Goal: Find specific page/section: Find specific page/section

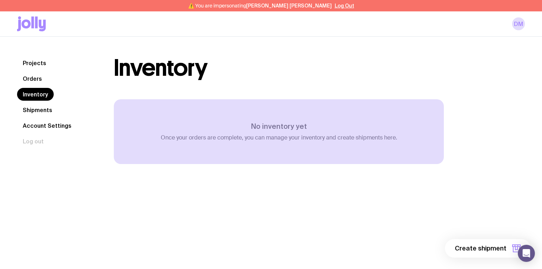
click at [44, 113] on link "Shipments" at bounding box center [37, 110] width 41 height 13
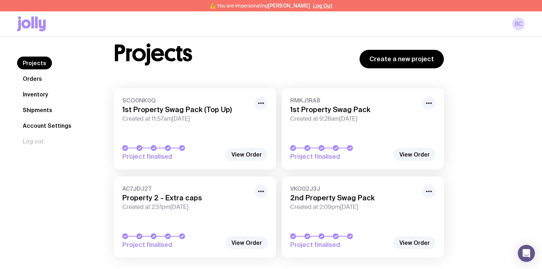
scroll to position [41, 0]
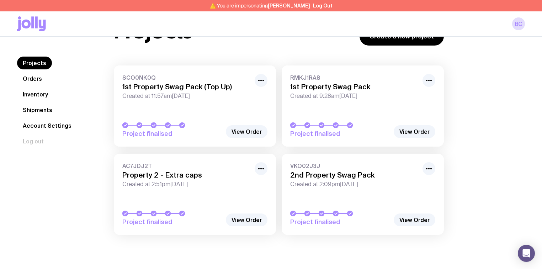
click at [32, 82] on link "Orders" at bounding box center [32, 78] width 31 height 13
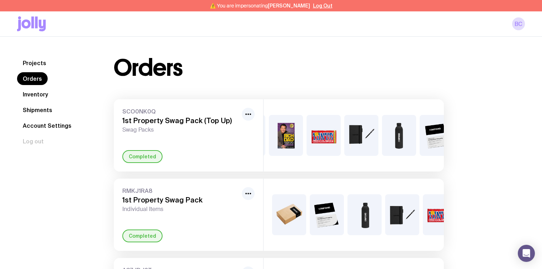
scroll to position [0, 42]
click at [145, 155] on div "Completed" at bounding box center [142, 156] width 40 height 13
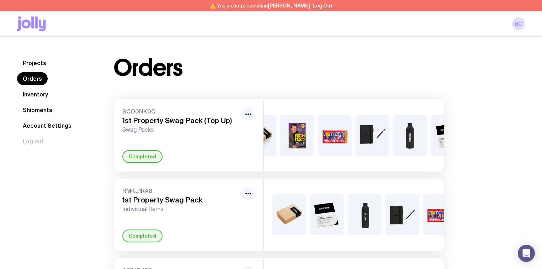
scroll to position [0, 27]
